Goal: Communication & Community: Answer question/provide support

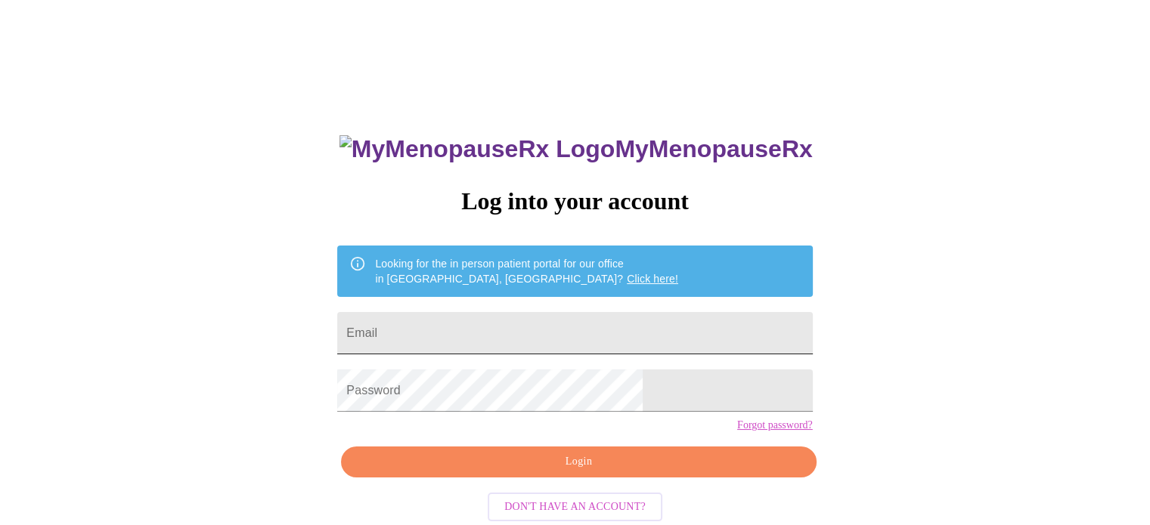
click at [497, 333] on input "Email" at bounding box center [574, 333] width 475 height 42
type input "[EMAIL_ADDRESS][DOMAIN_NAME]"
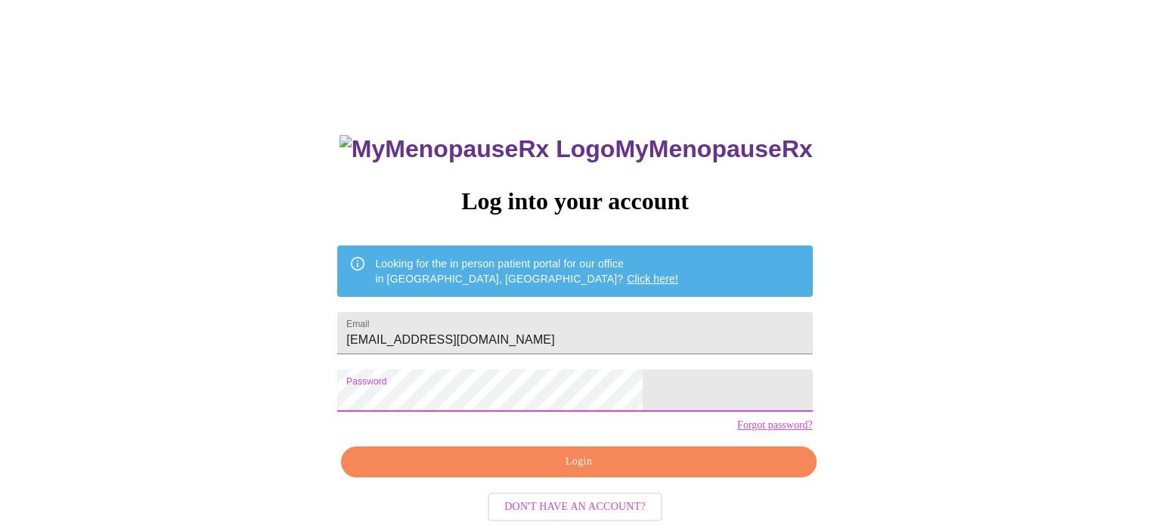
click at [527, 472] on span "Login" at bounding box center [578, 462] width 440 height 19
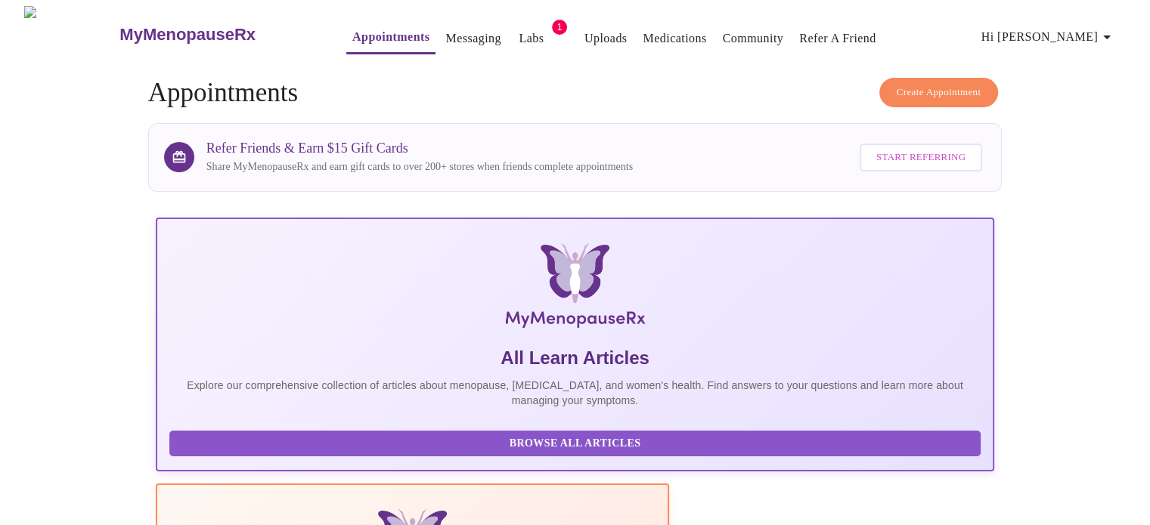
click at [454, 29] on link "Messaging" at bounding box center [472, 38] width 55 height 21
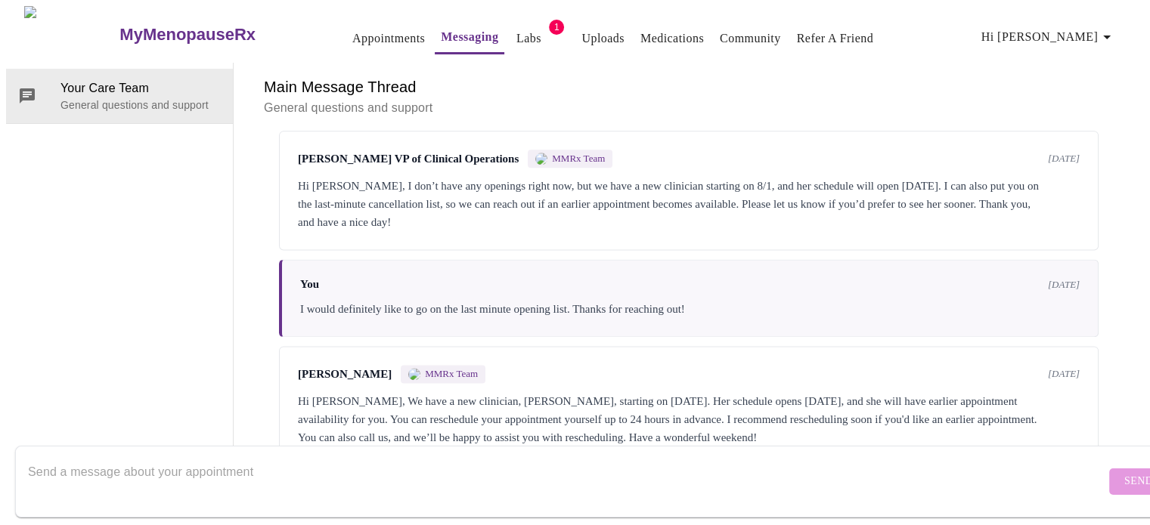
scroll to position [2196, 0]
click at [224, 461] on textarea "Send a message about your appointment" at bounding box center [566, 481] width 1077 height 48
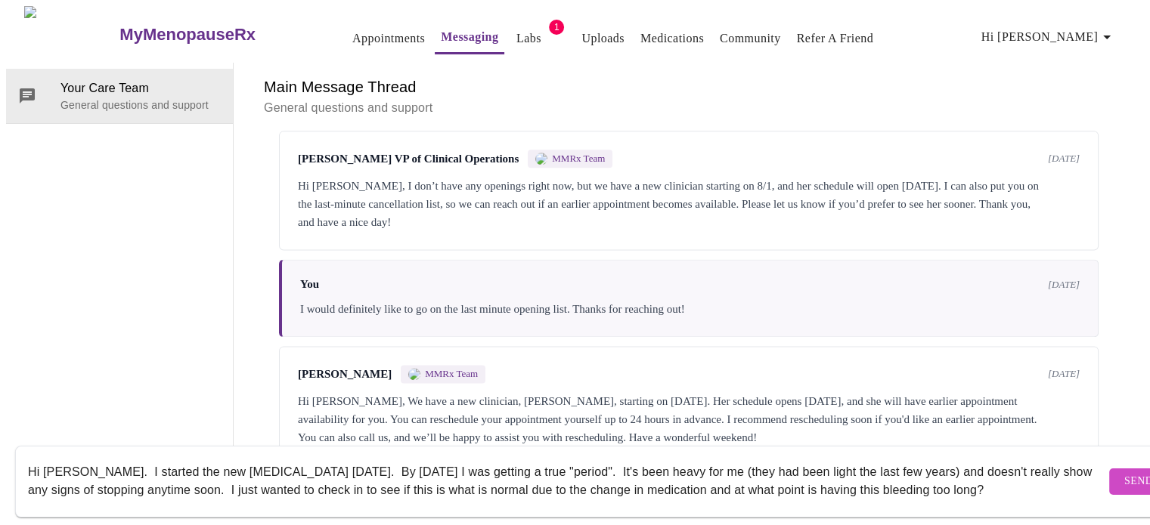
click at [266, 476] on textarea "Hi [PERSON_NAME]. I started the new [MEDICAL_DATA] [DATE]. By [DATE] I was gett…" at bounding box center [566, 481] width 1077 height 48
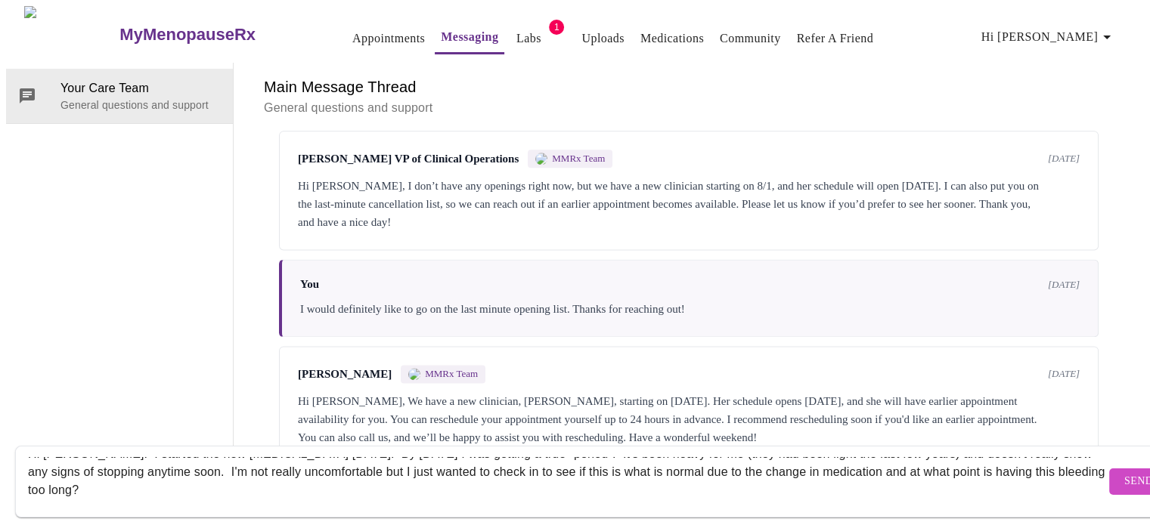
drag, startPoint x: 260, startPoint y: 477, endPoint x: 287, endPoint y: 478, distance: 26.5
click at [260, 478] on textarea "Hi [PERSON_NAME]. I started the new [MEDICAL_DATA] [DATE]. By [DATE] I was gett…" at bounding box center [566, 481] width 1077 height 48
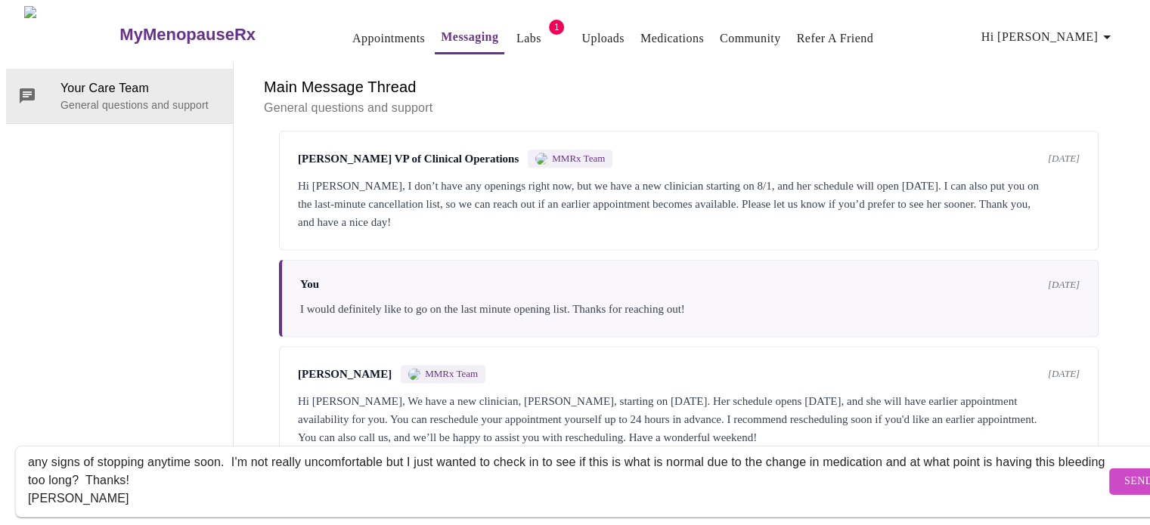
type textarea "Hi [PERSON_NAME]. I started the new [MEDICAL_DATA] [DATE]. By [DATE] I was gett…"
click at [1124, 472] on span "Send" at bounding box center [1138, 481] width 29 height 19
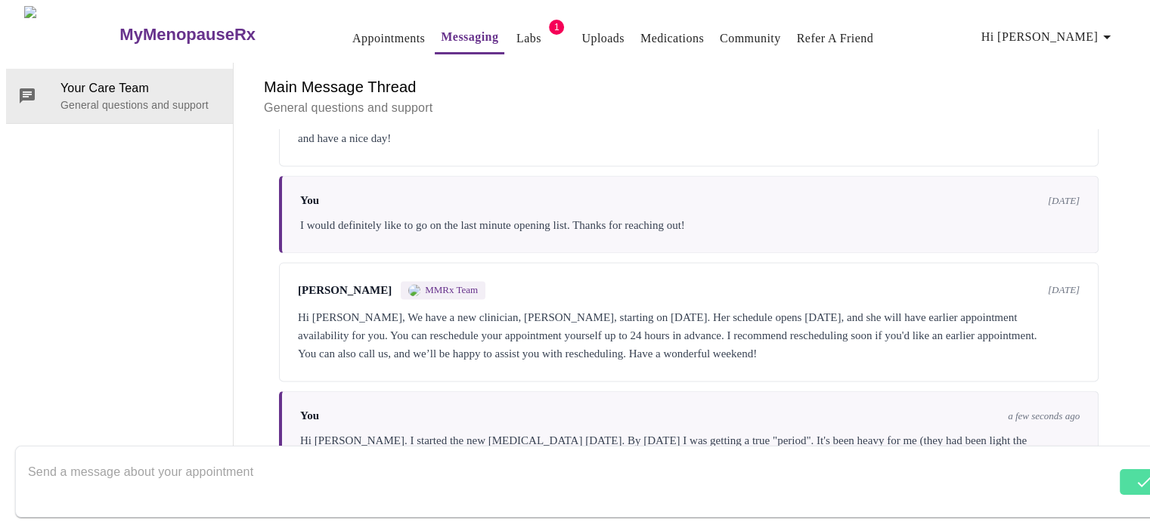
scroll to position [2323, 0]
